Goal: Task Accomplishment & Management: Manage account settings

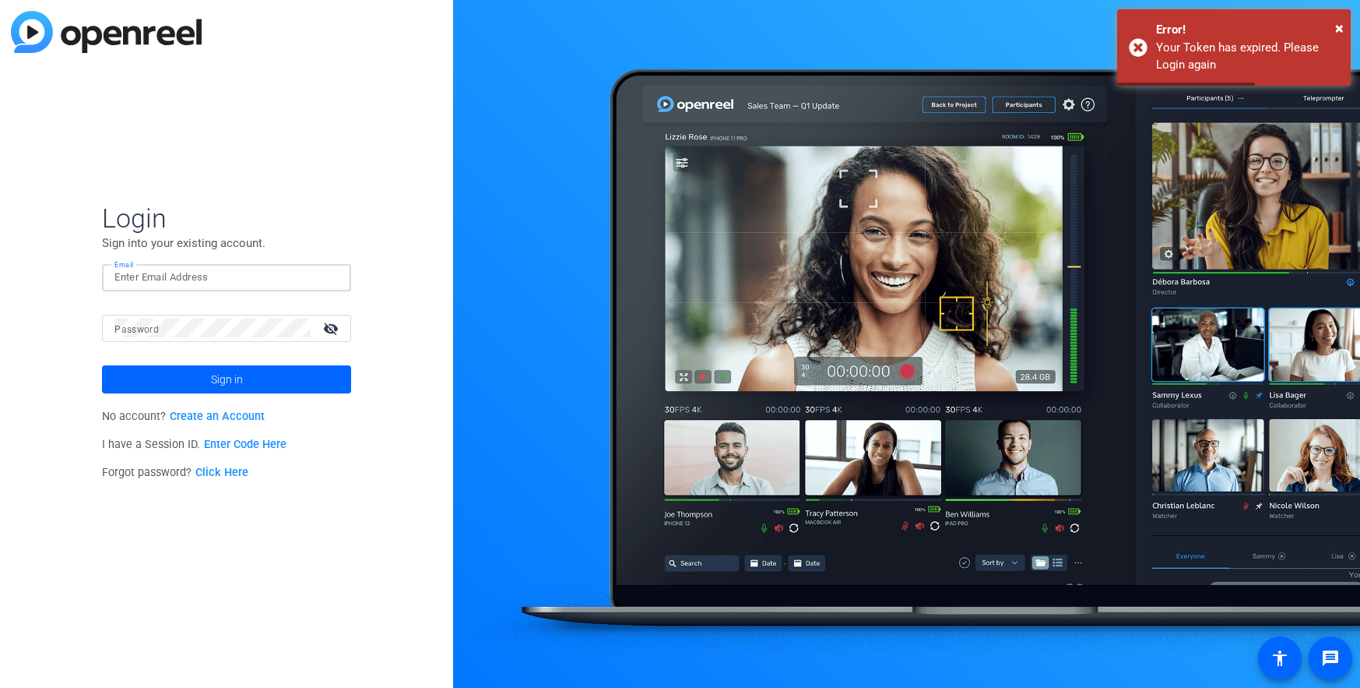
click at [188, 281] on input "Email" at bounding box center [226, 277] width 224 height 19
type input "[PERSON_NAME][EMAIL_ADDRESS][PERSON_NAME][DOMAIN_NAME]"
click at [154, 327] on mat-label "Password" at bounding box center [136, 329] width 44 height 11
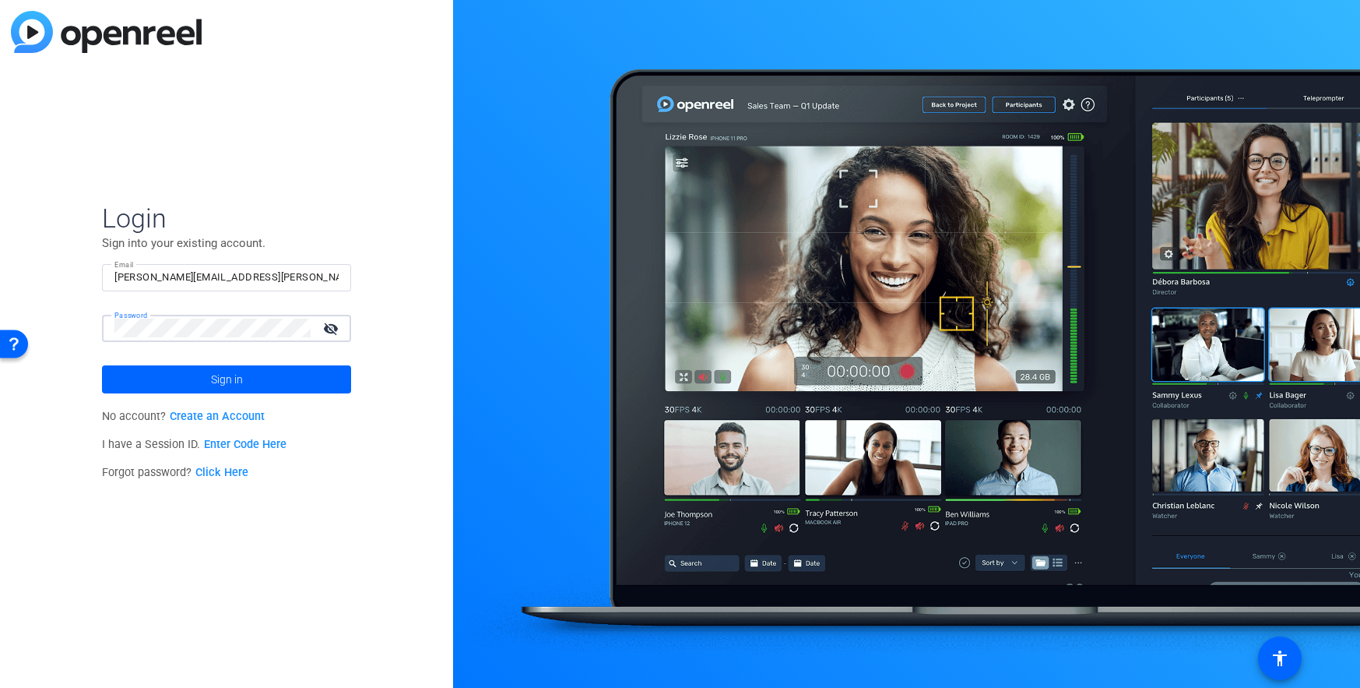
click at [102, 365] on button "Sign in" at bounding box center [226, 379] width 249 height 28
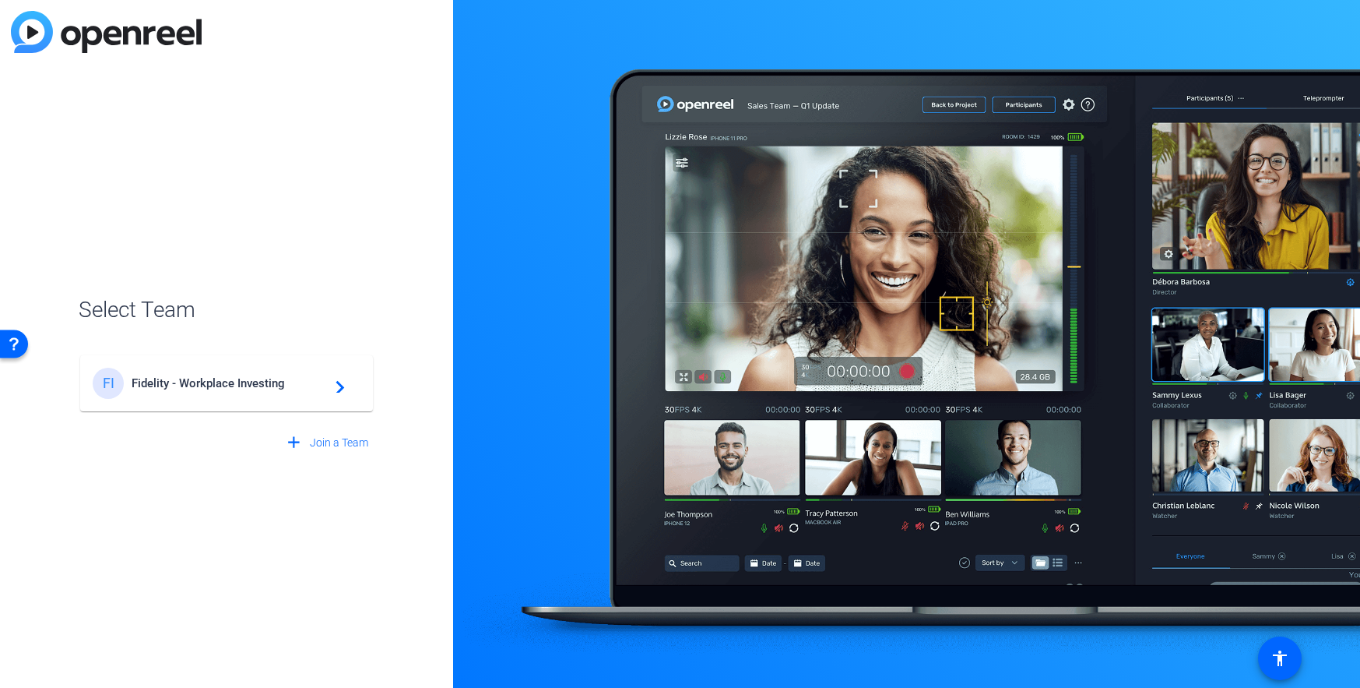
click at [336, 396] on div "FI Fidelity - Workplace Investing navigate_next" at bounding box center [227, 383] width 268 height 31
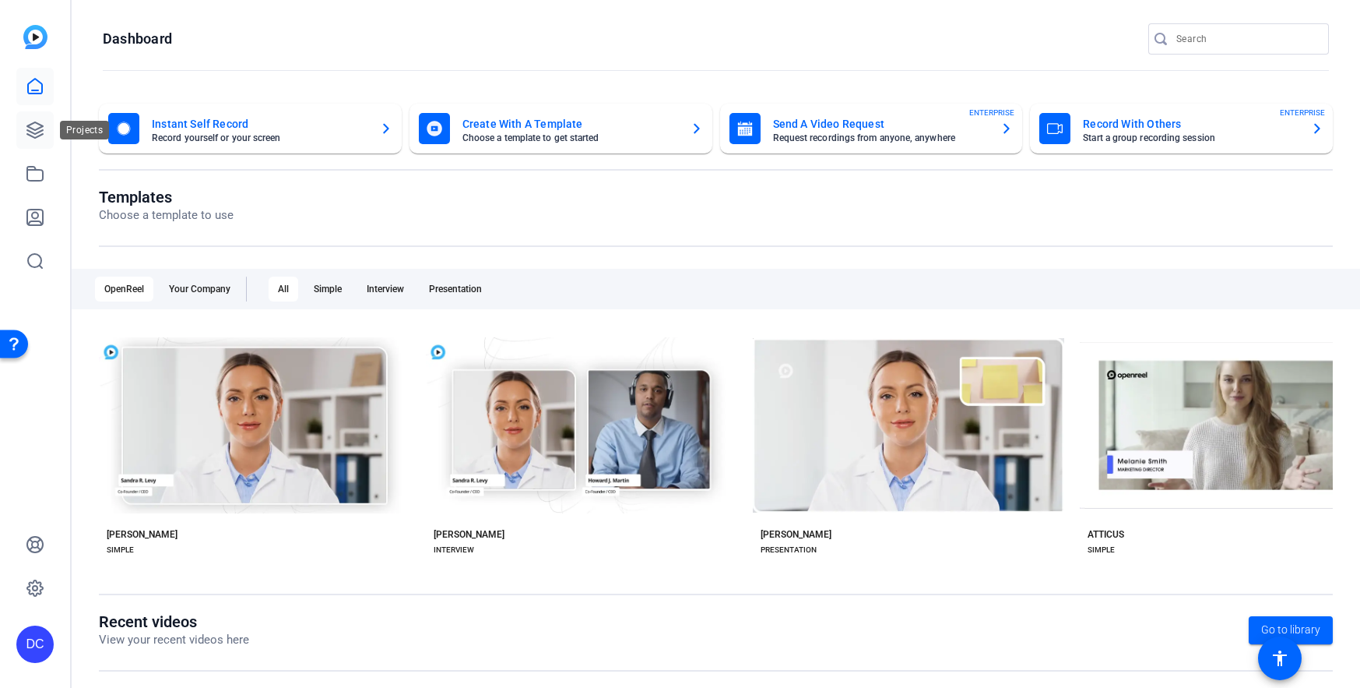
click at [31, 119] on link at bounding box center [34, 129] width 37 height 37
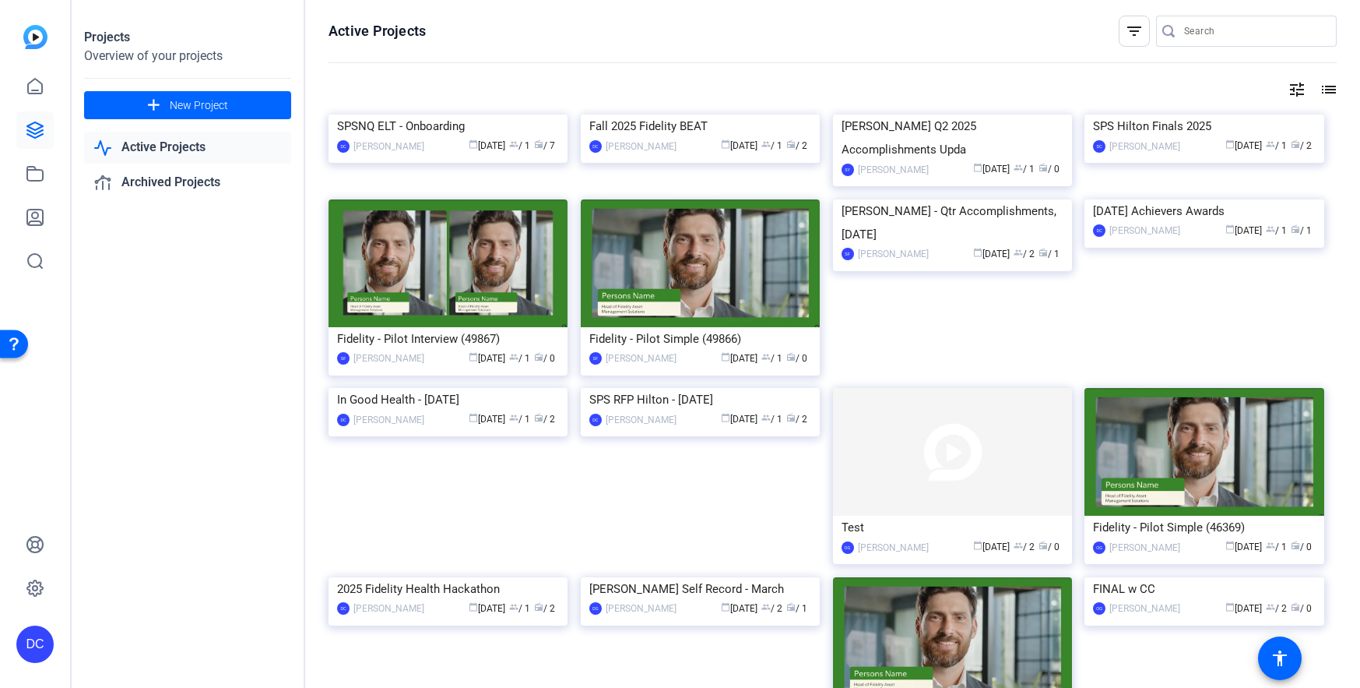
click at [442, 138] on div "SPSNQ ELT - Onboarding" at bounding box center [448, 125] width 222 height 23
